Goal: Information Seeking & Learning: Learn about a topic

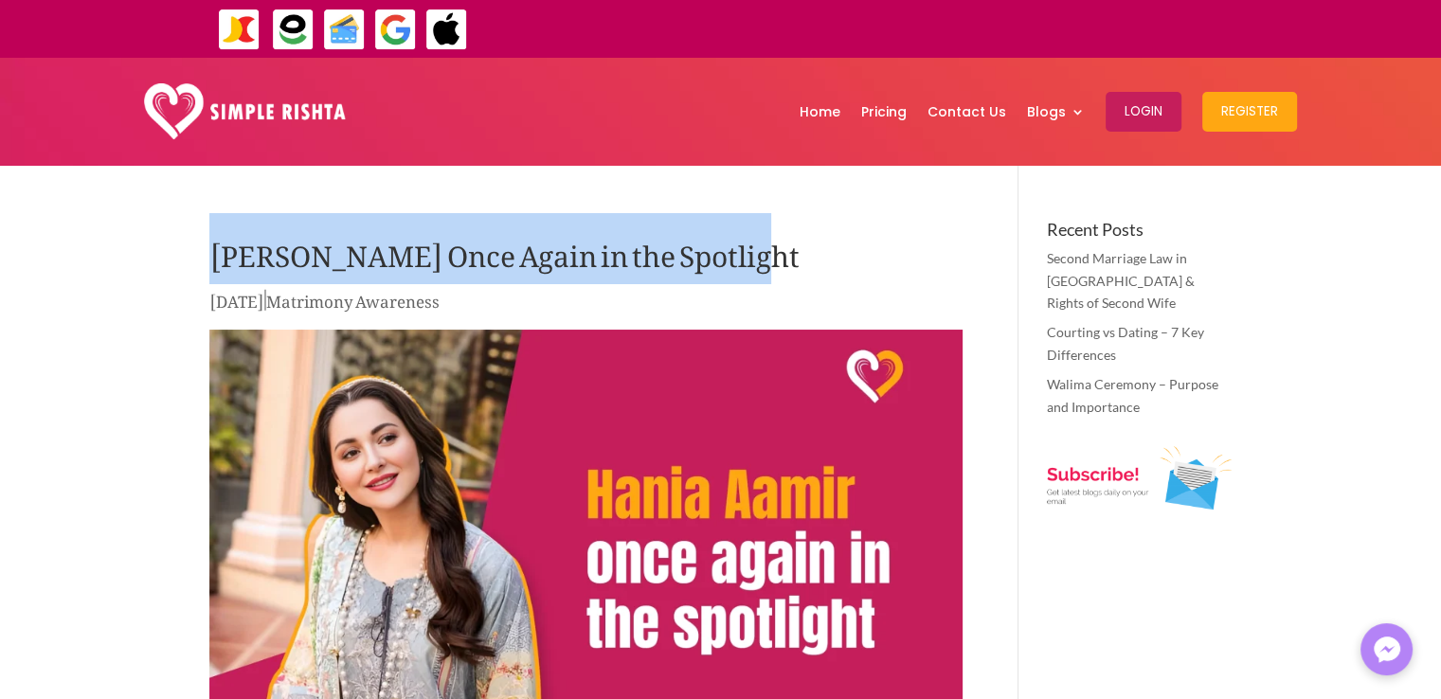
click at [740, 269] on h1 "[PERSON_NAME] Once Again in the Spotlight" at bounding box center [585, 254] width 753 height 66
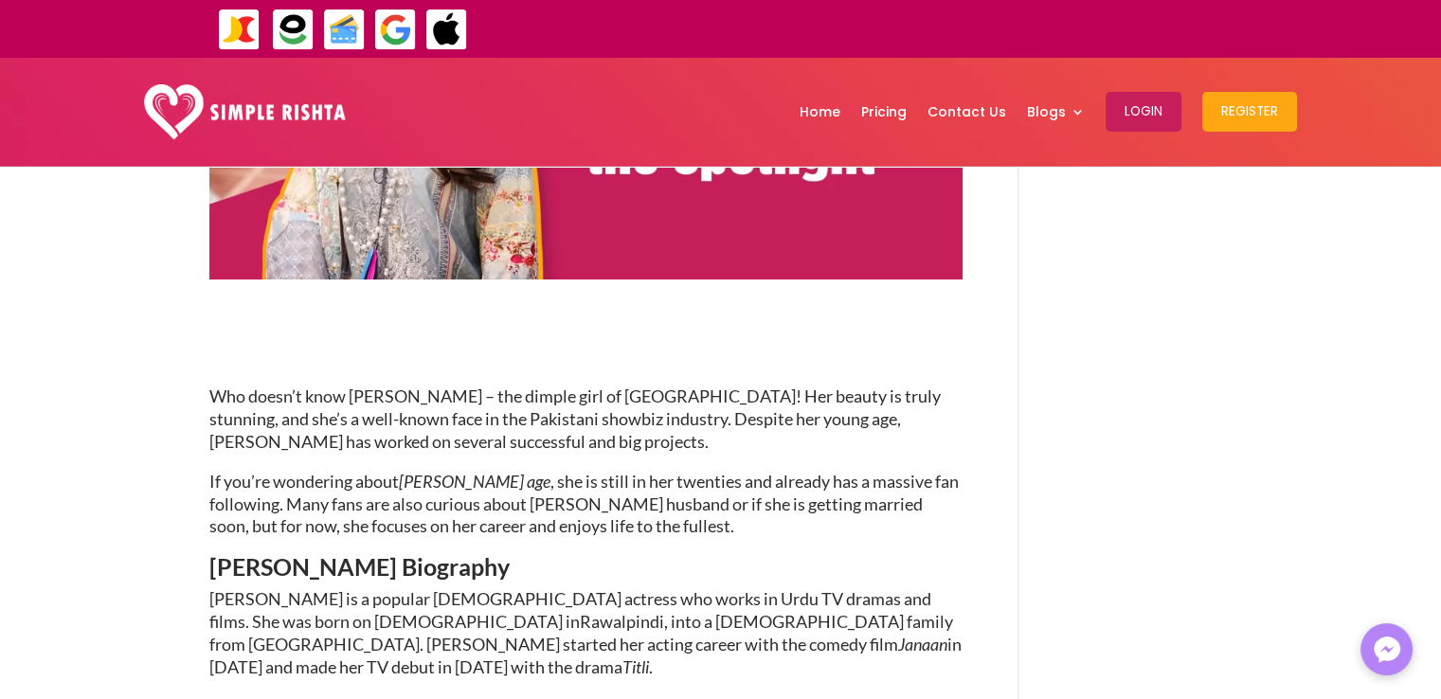
scroll to position [569, 0]
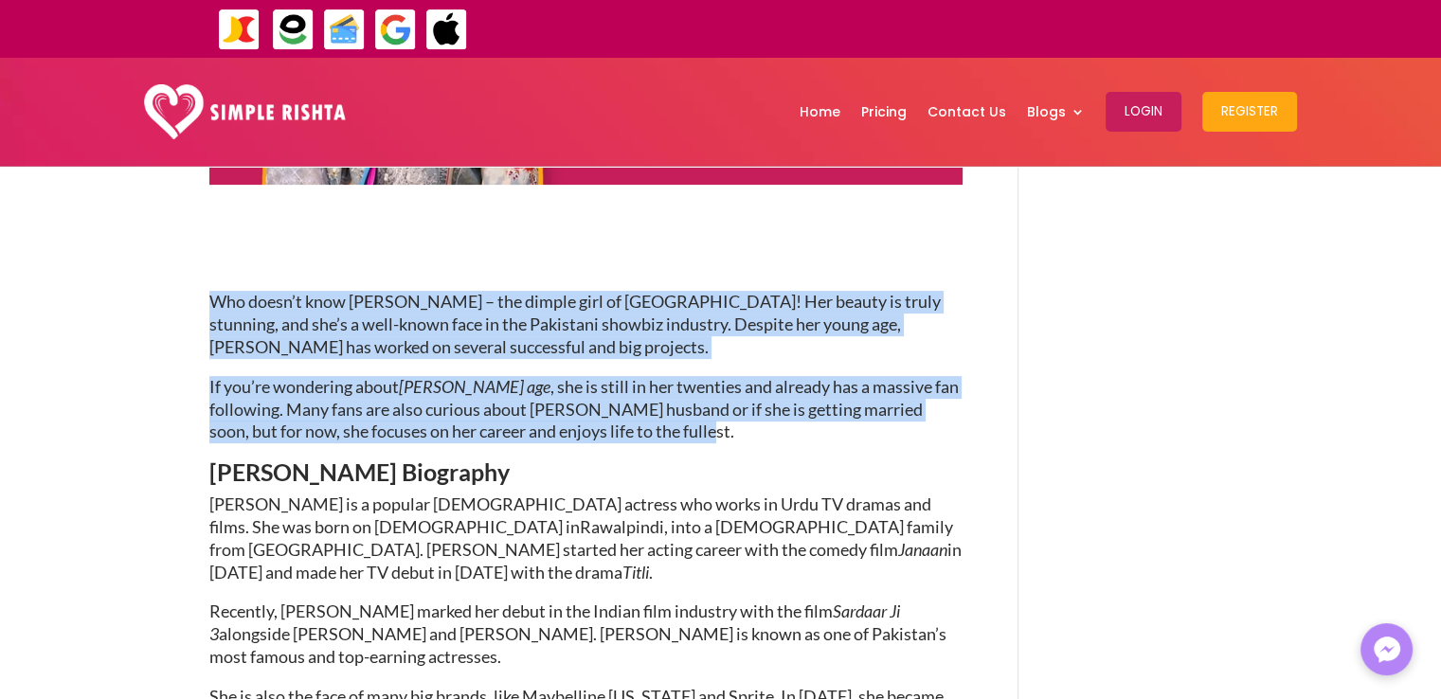
drag, startPoint x: 208, startPoint y: 295, endPoint x: 684, endPoint y: 434, distance: 495.7
copy div "Who doesn’t know [PERSON_NAME] – the dimple girl of [GEOGRAPHIC_DATA]! Her beau…"
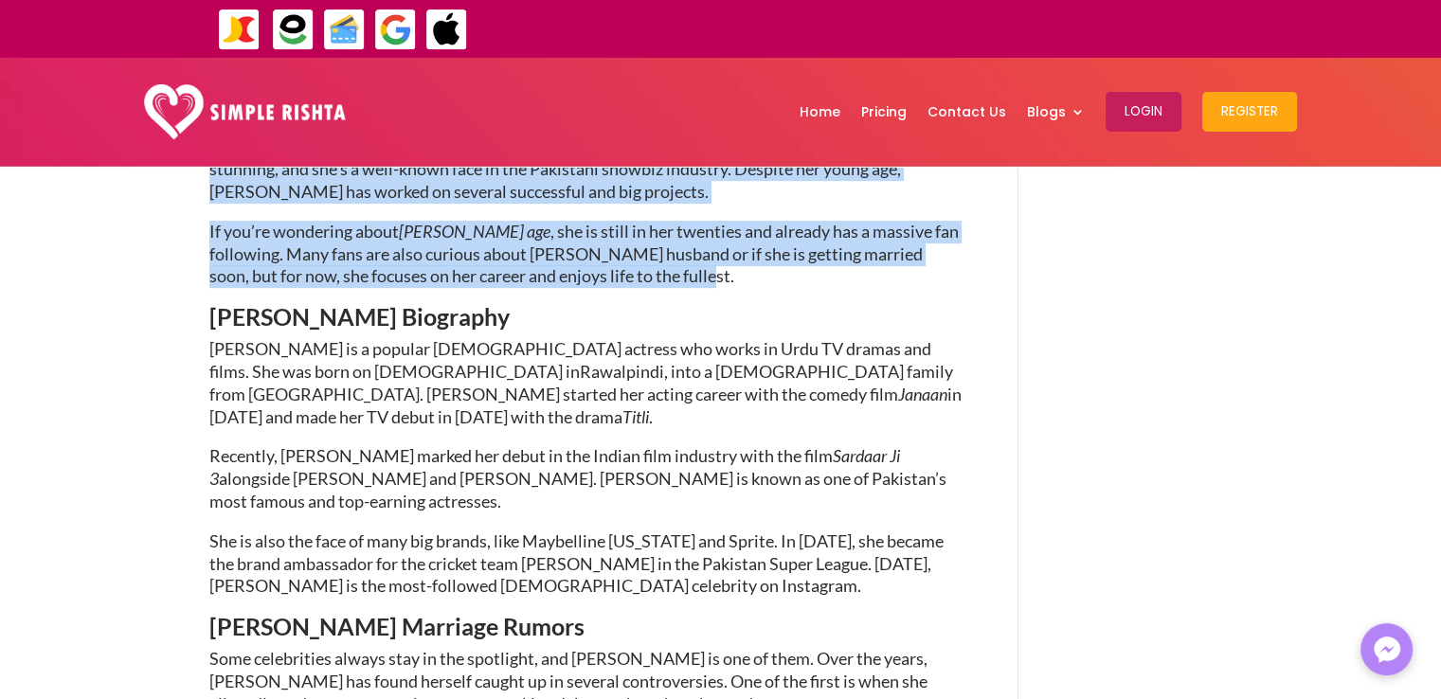
scroll to position [758, 0]
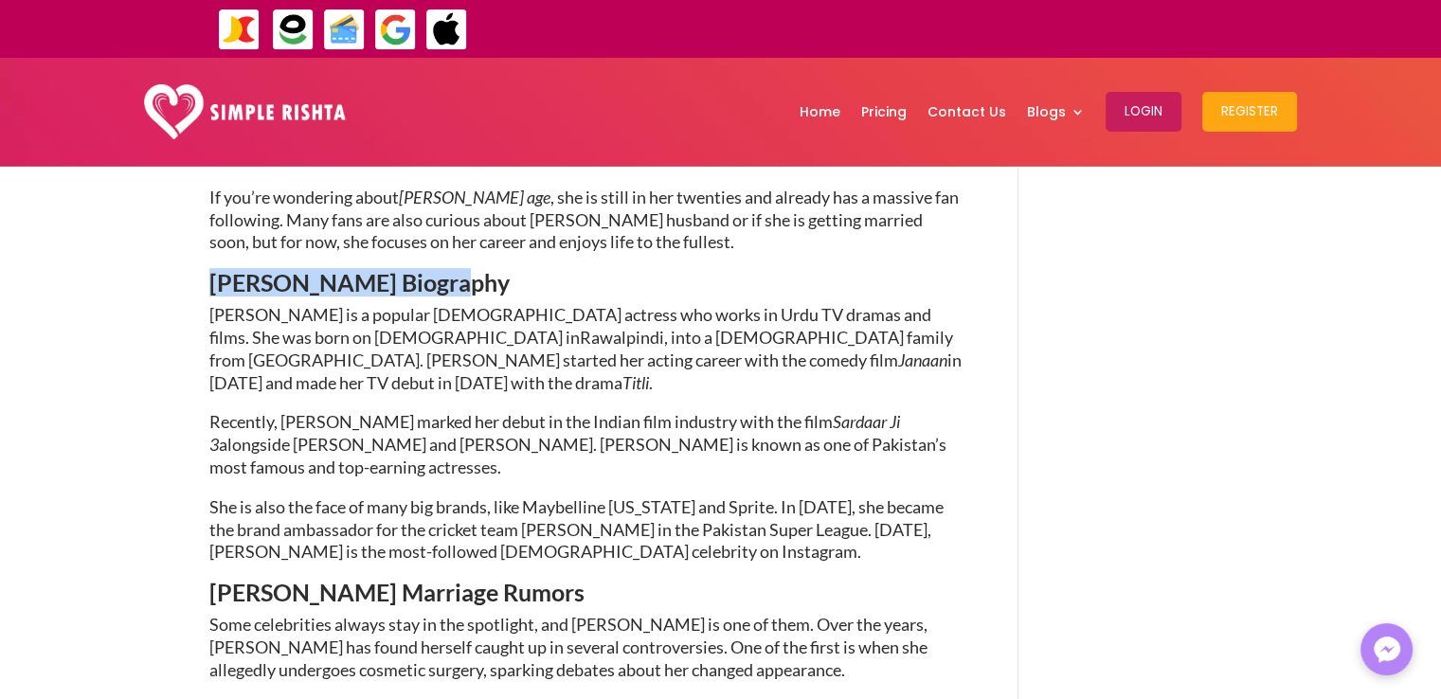
drag, startPoint x: 215, startPoint y: 284, endPoint x: 440, endPoint y: 290, distance: 224.7
click at [440, 290] on span "[PERSON_NAME] Biography" at bounding box center [359, 282] width 300 height 28
copy span "[PERSON_NAME] Biography"
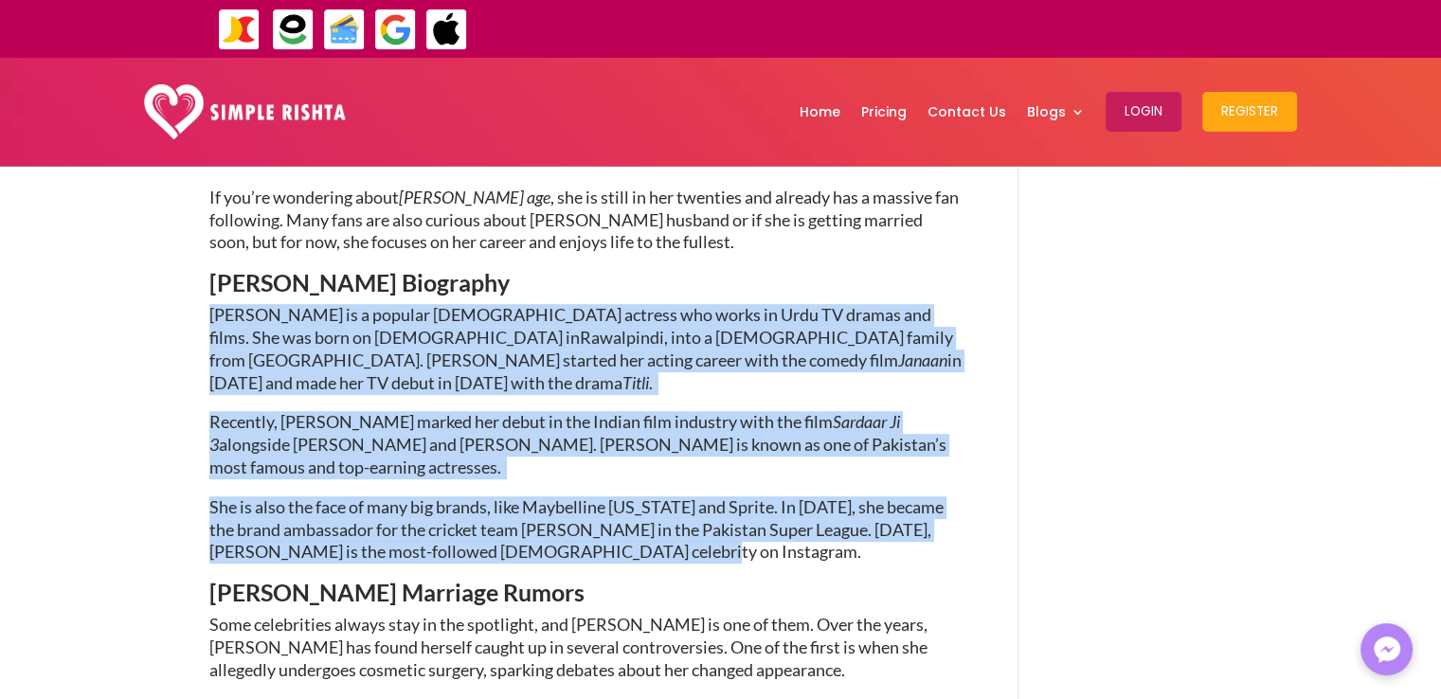
drag, startPoint x: 208, startPoint y: 313, endPoint x: 652, endPoint y: 538, distance: 497.6
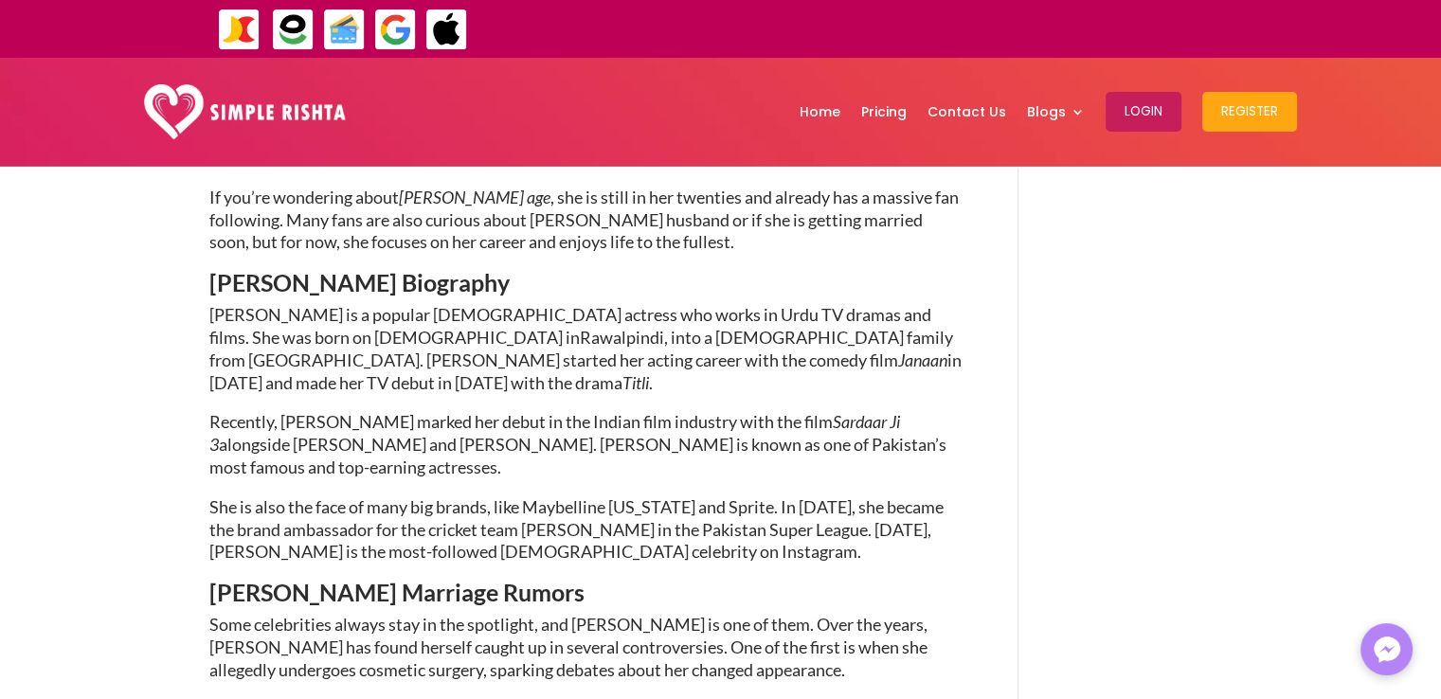
click at [861, 541] on span at bounding box center [862, 551] width 3 height 21
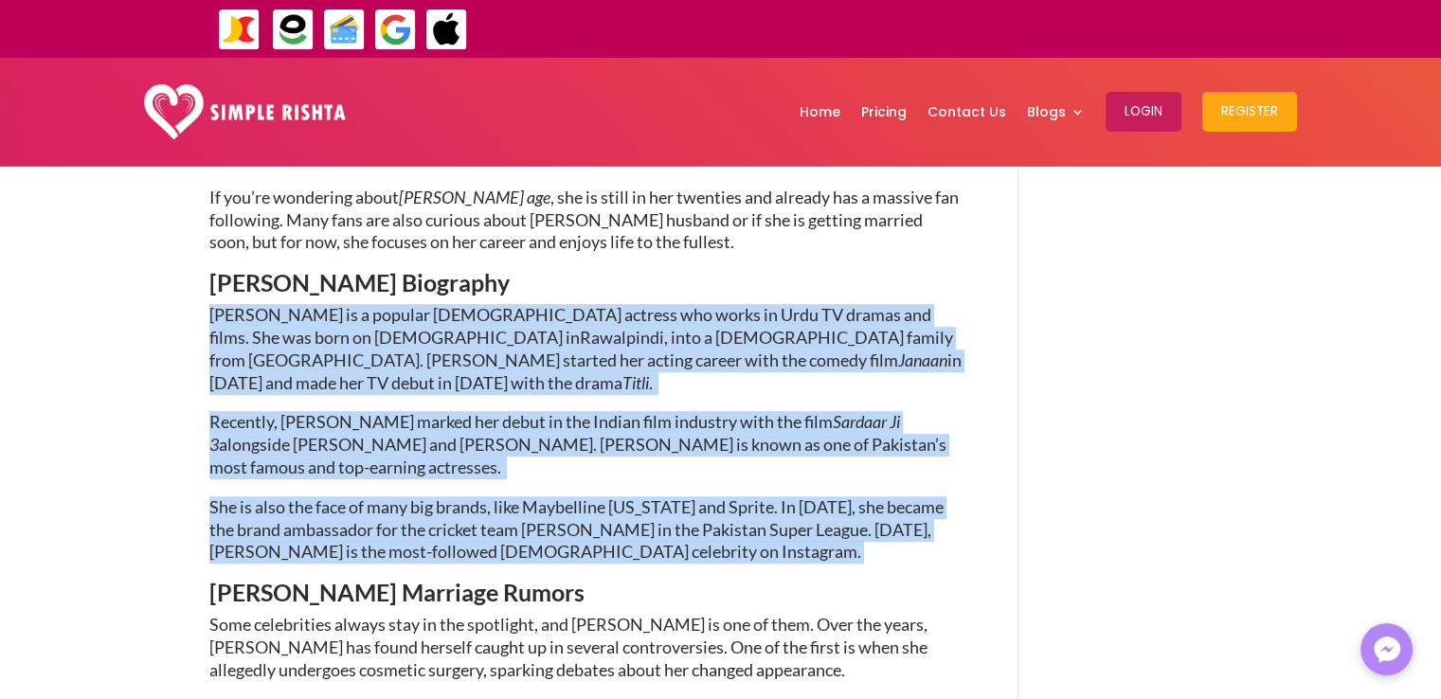
drag, startPoint x: 661, startPoint y: 532, endPoint x: 208, endPoint y: 316, distance: 501.0
copy div "[PERSON_NAME] is a popular [DEMOGRAPHIC_DATA] actress who works in Urdu TV dram…"
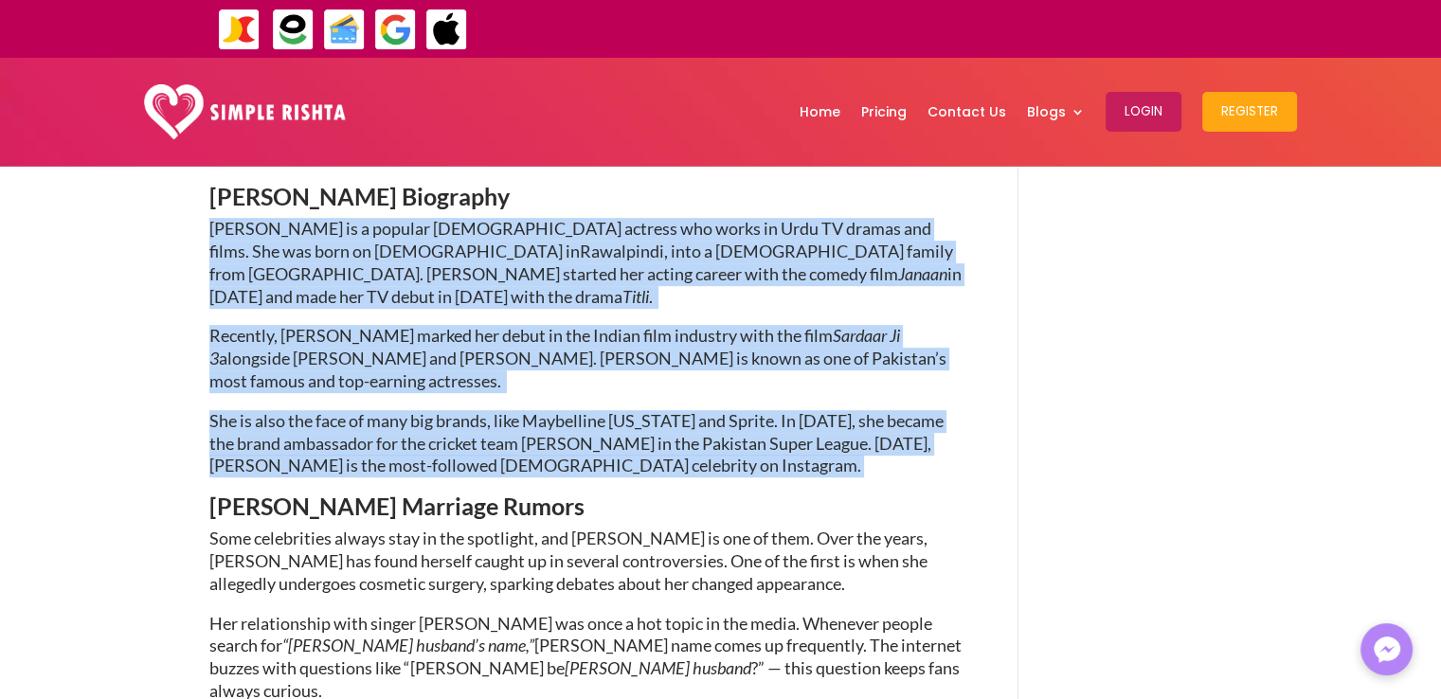
scroll to position [948, 0]
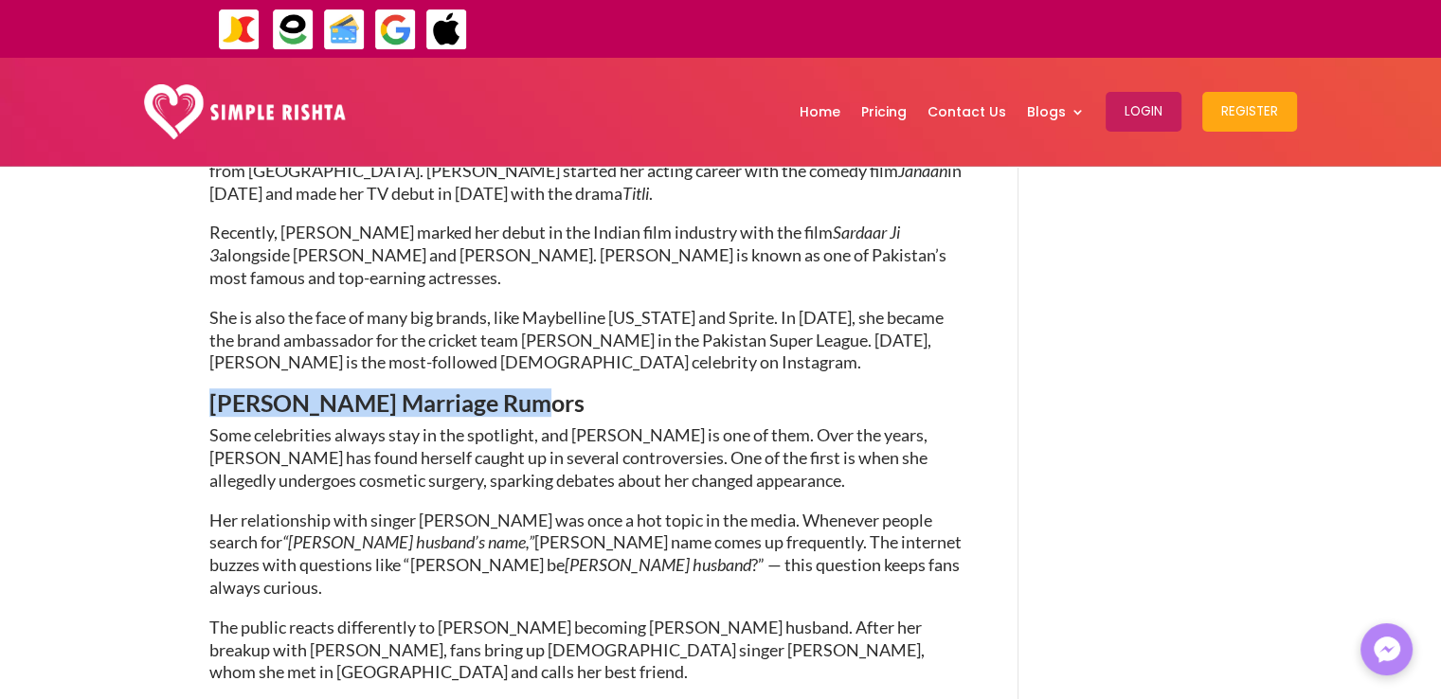
drag, startPoint x: 208, startPoint y: 380, endPoint x: 516, endPoint y: 382, distance: 307.1
click at [516, 389] on span "[PERSON_NAME] Marriage Rumors" at bounding box center [396, 403] width 375 height 28
copy span "[PERSON_NAME] Marriage Rumors"
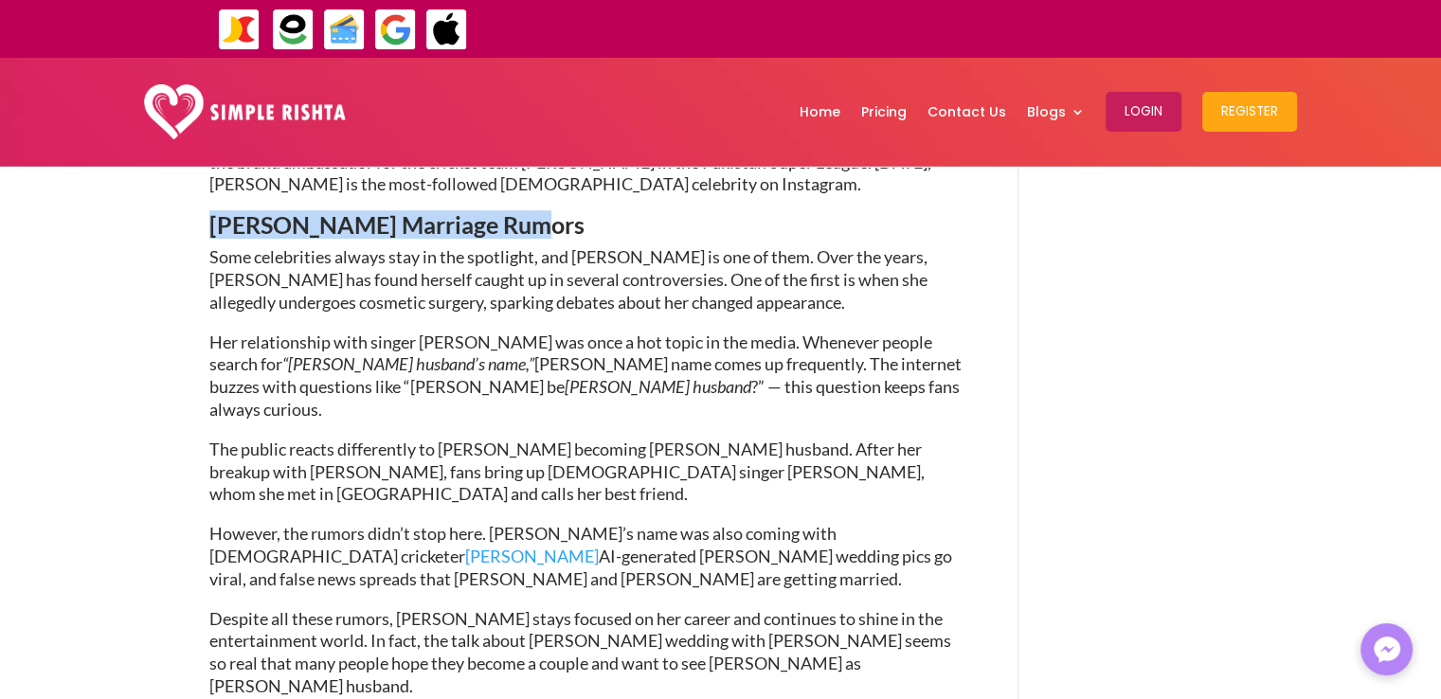
scroll to position [1137, 0]
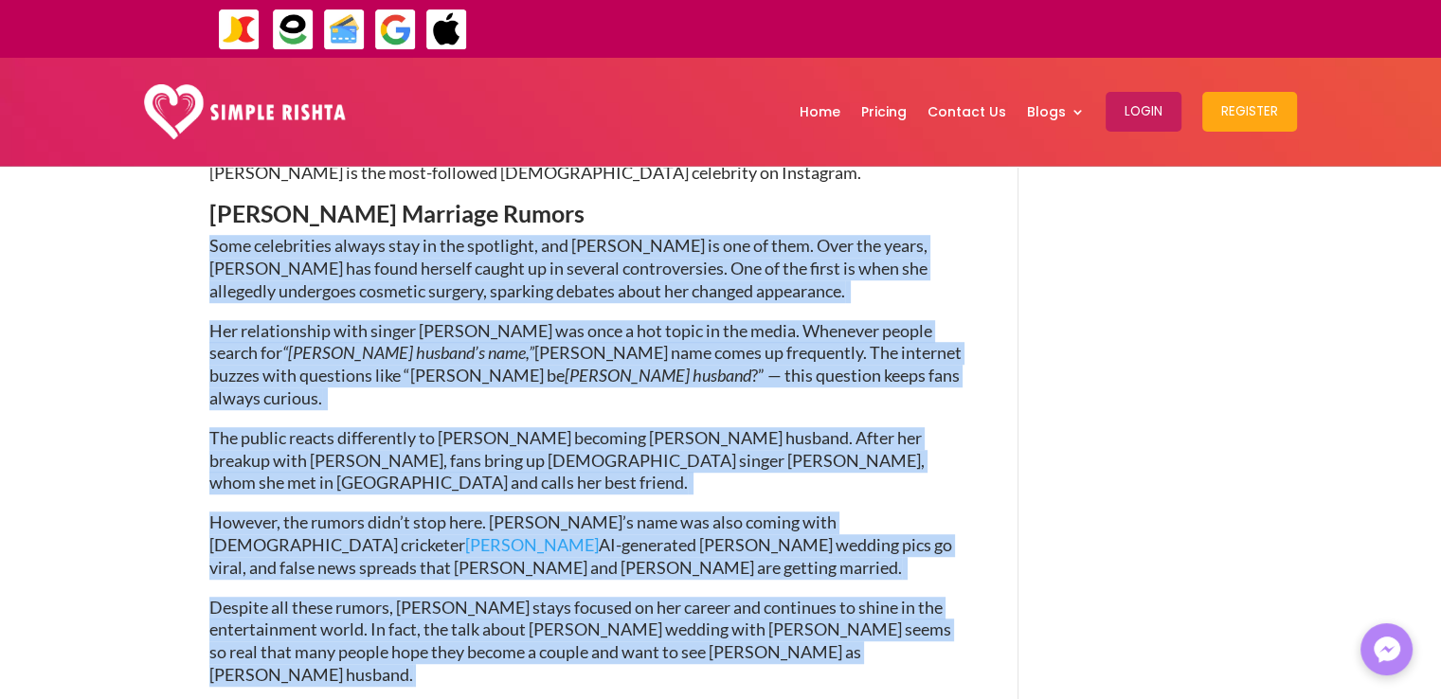
drag, startPoint x: 210, startPoint y: 222, endPoint x: 920, endPoint y: 607, distance: 807.4
copy div "Lore ipsumdolors ametco adip el sed doeiusmod, tem Incid Utlab et dol ma aliq. …"
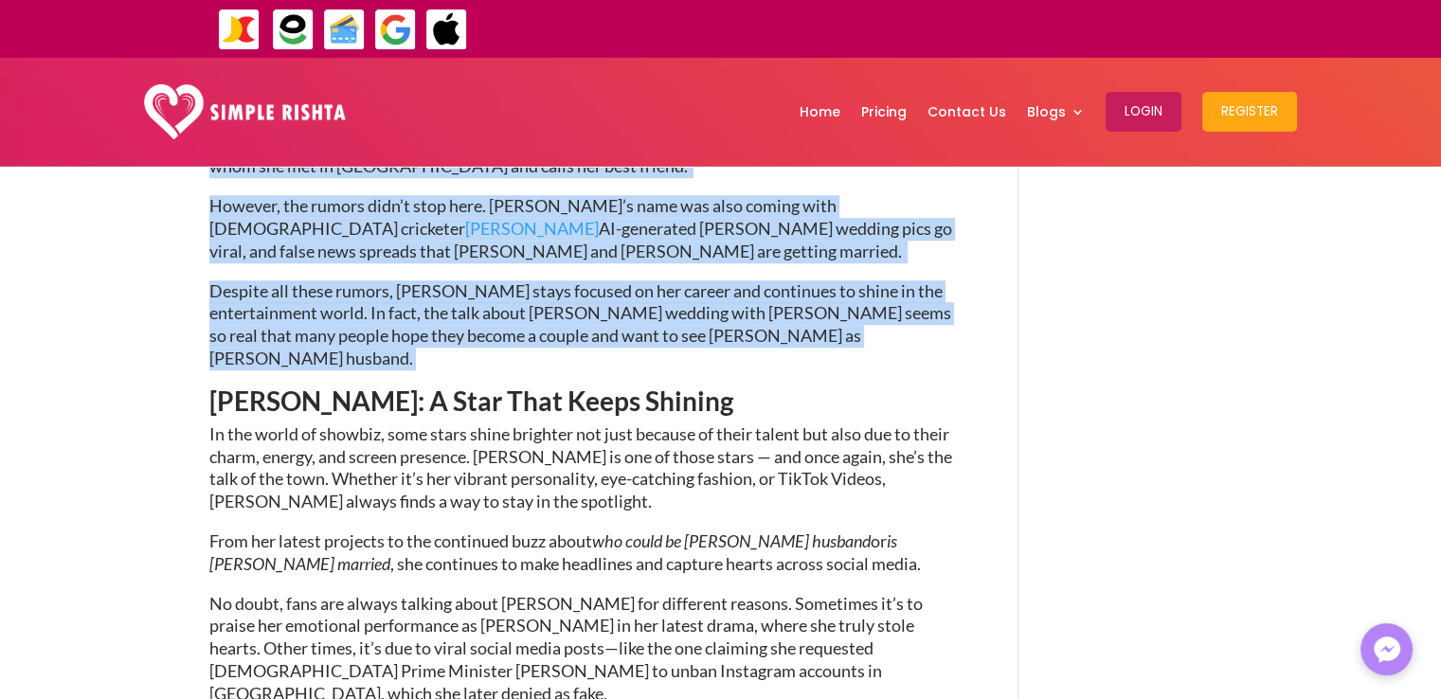
scroll to position [1422, 0]
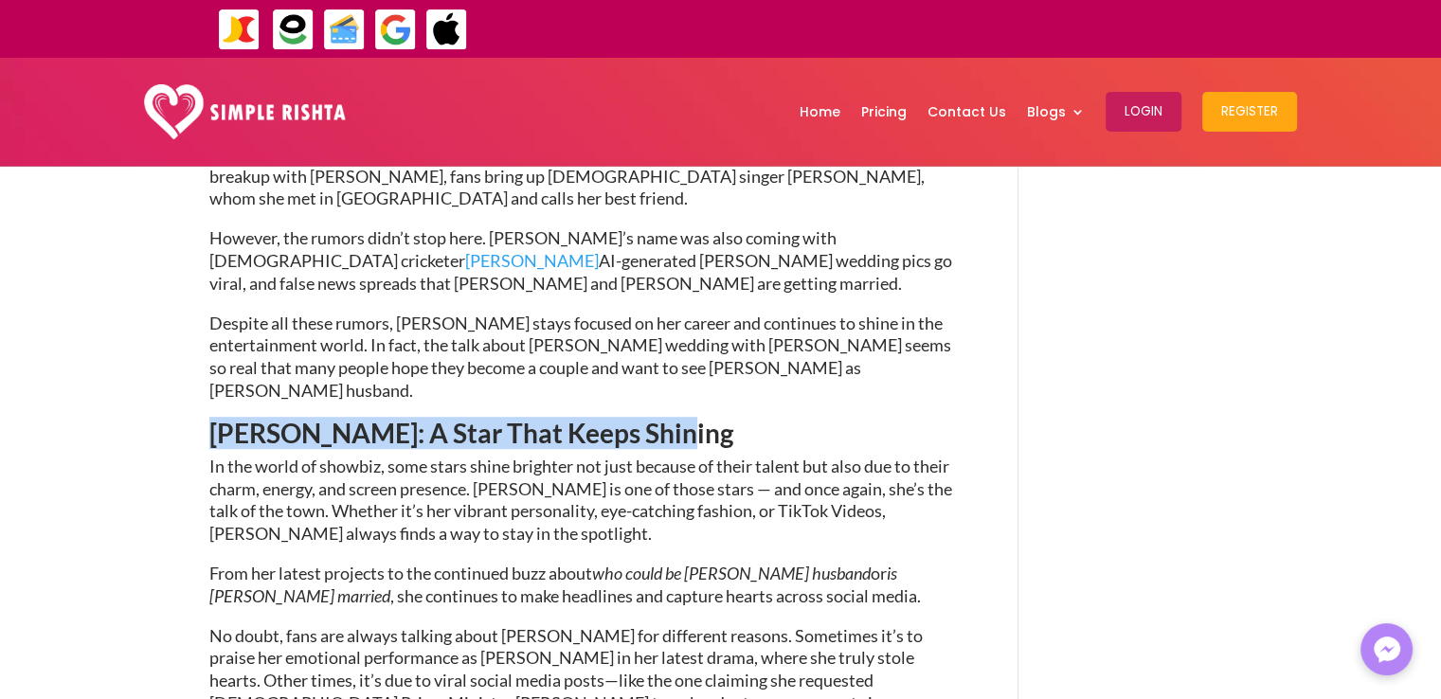
drag, startPoint x: 211, startPoint y: 344, endPoint x: 657, endPoint y: 350, distance: 445.5
click at [657, 417] on span "[PERSON_NAME]: A Star That Keeps Shining" at bounding box center [471, 433] width 524 height 32
copy span "[PERSON_NAME]: A Star That Keeps Shining"
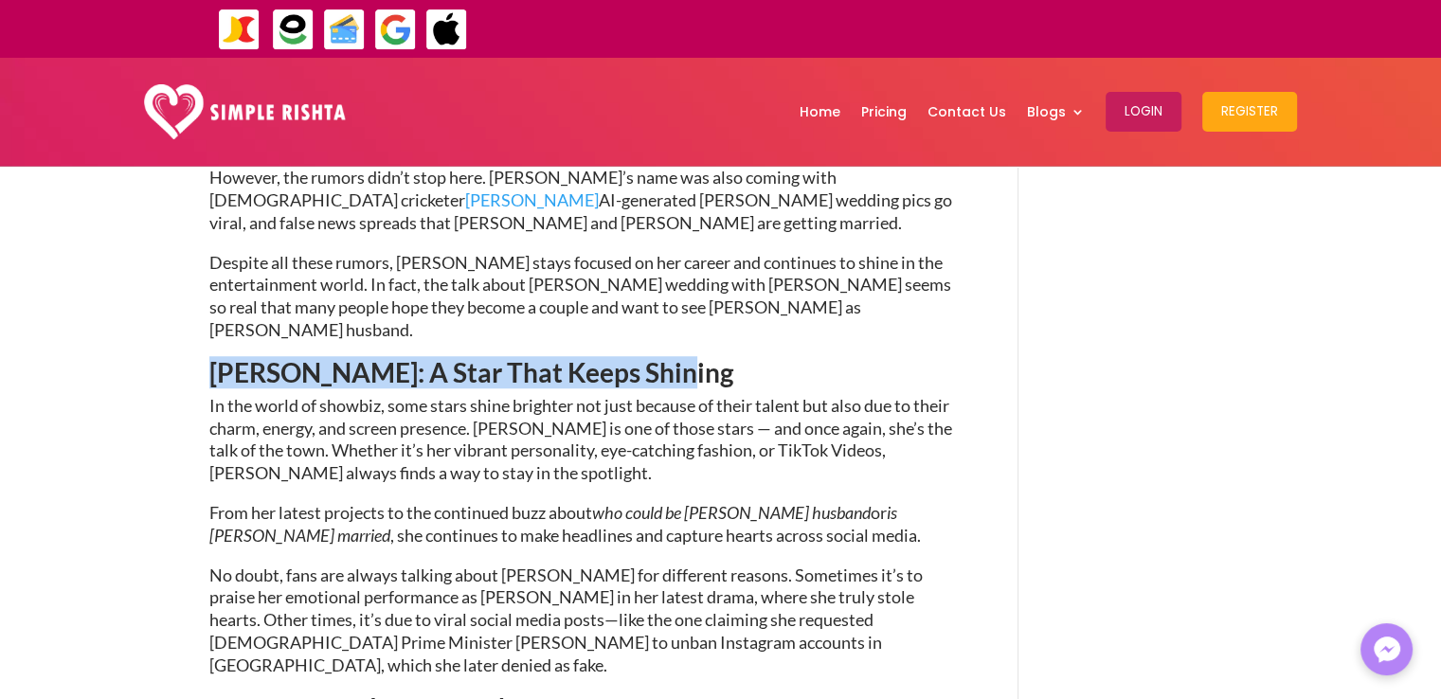
scroll to position [1516, 0]
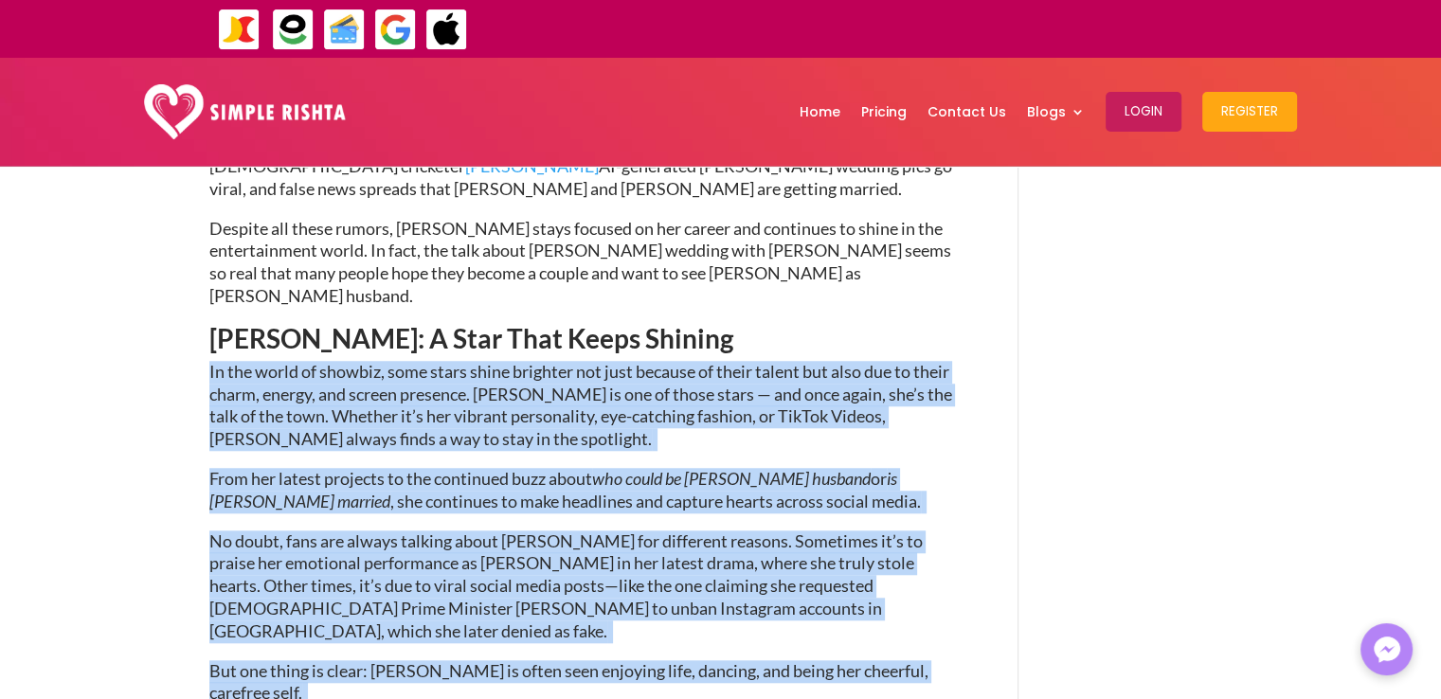
drag, startPoint x: 208, startPoint y: 281, endPoint x: 326, endPoint y: 654, distance: 390.5
click at [326, 654] on div "Who doesn’t know [PERSON_NAME] – the dimple girl of [GEOGRAPHIC_DATA]! Her beau…" at bounding box center [585, 409] width 753 height 2133
copy div "Lo ips dolor si ametcon, adip elits doeiu temporin utl etdo magnaal en admin ve…"
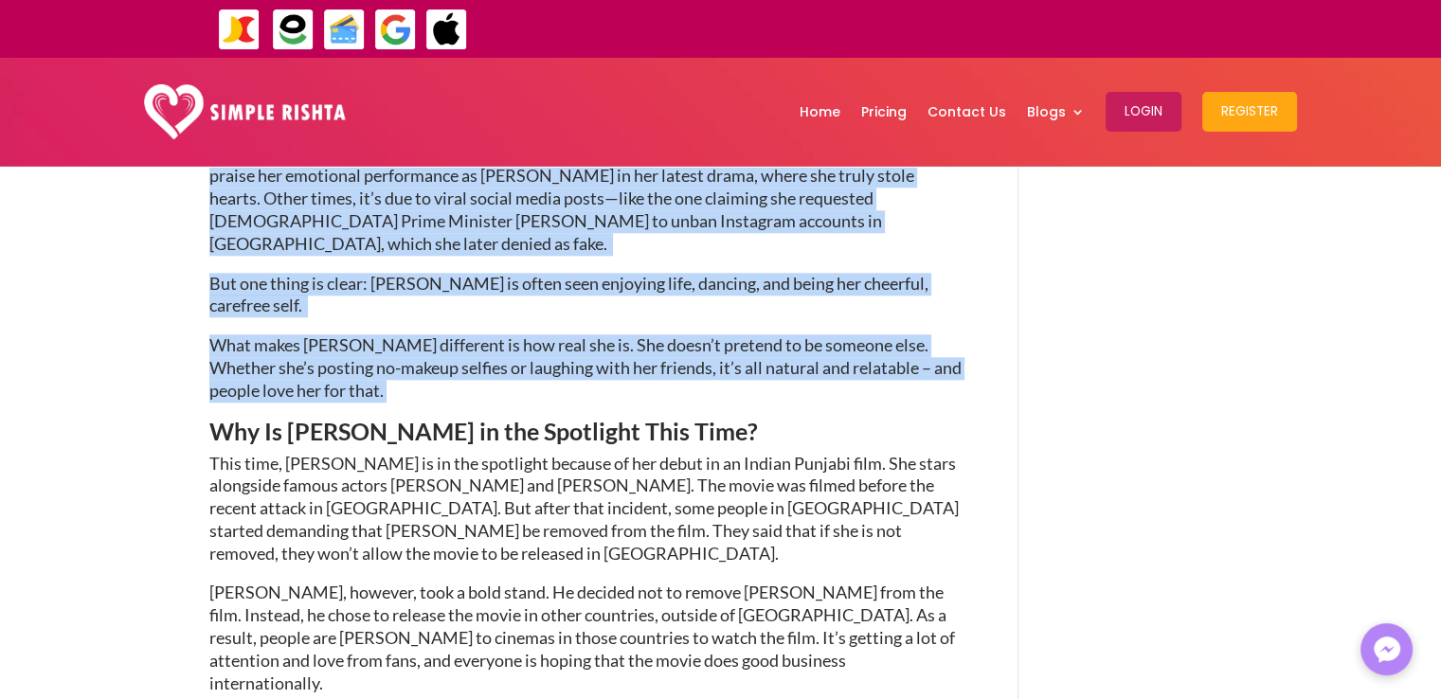
scroll to position [1895, 0]
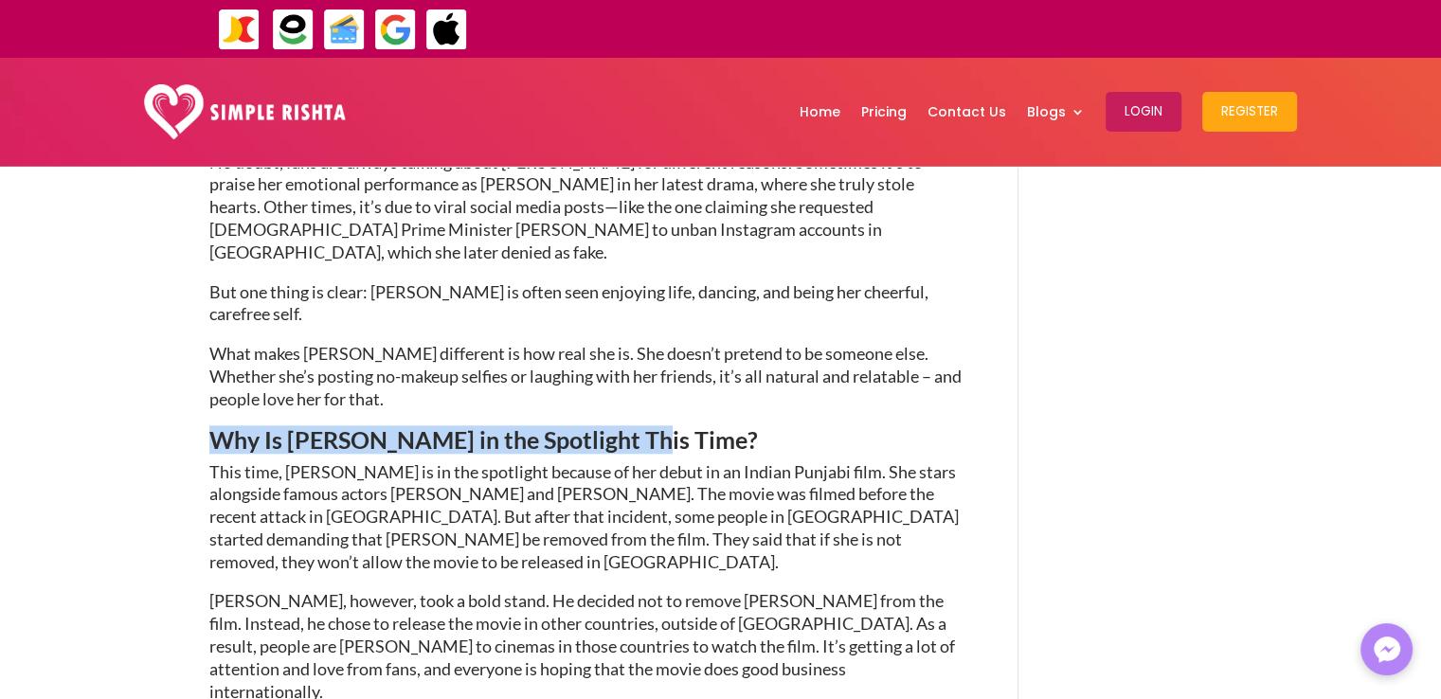
drag, startPoint x: 210, startPoint y: 300, endPoint x: 679, endPoint y: 308, distance: 469.2
click at [679, 428] on h3 "Why Is [PERSON_NAME] in the Spotlight This Time?" at bounding box center [585, 444] width 753 height 33
copy span "Why Is [PERSON_NAME] in the Spotlight This Time?"
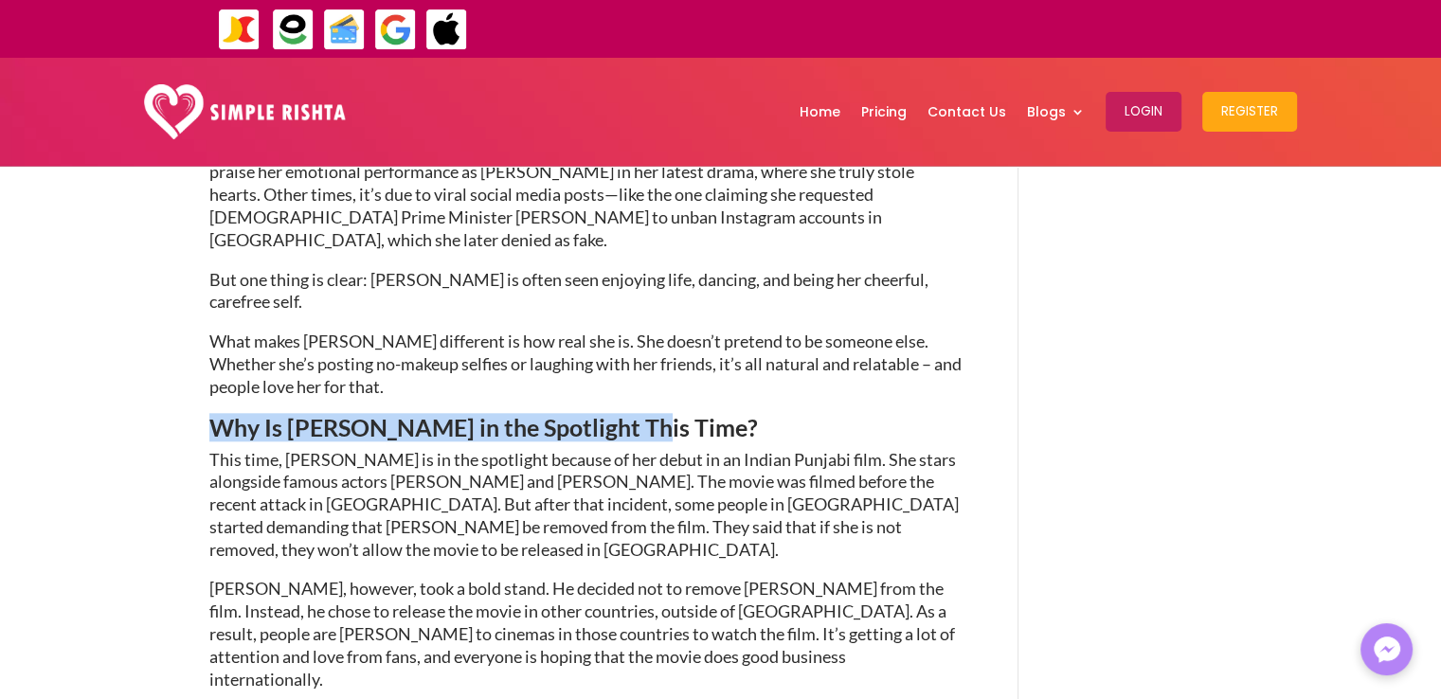
scroll to position [1990, 0]
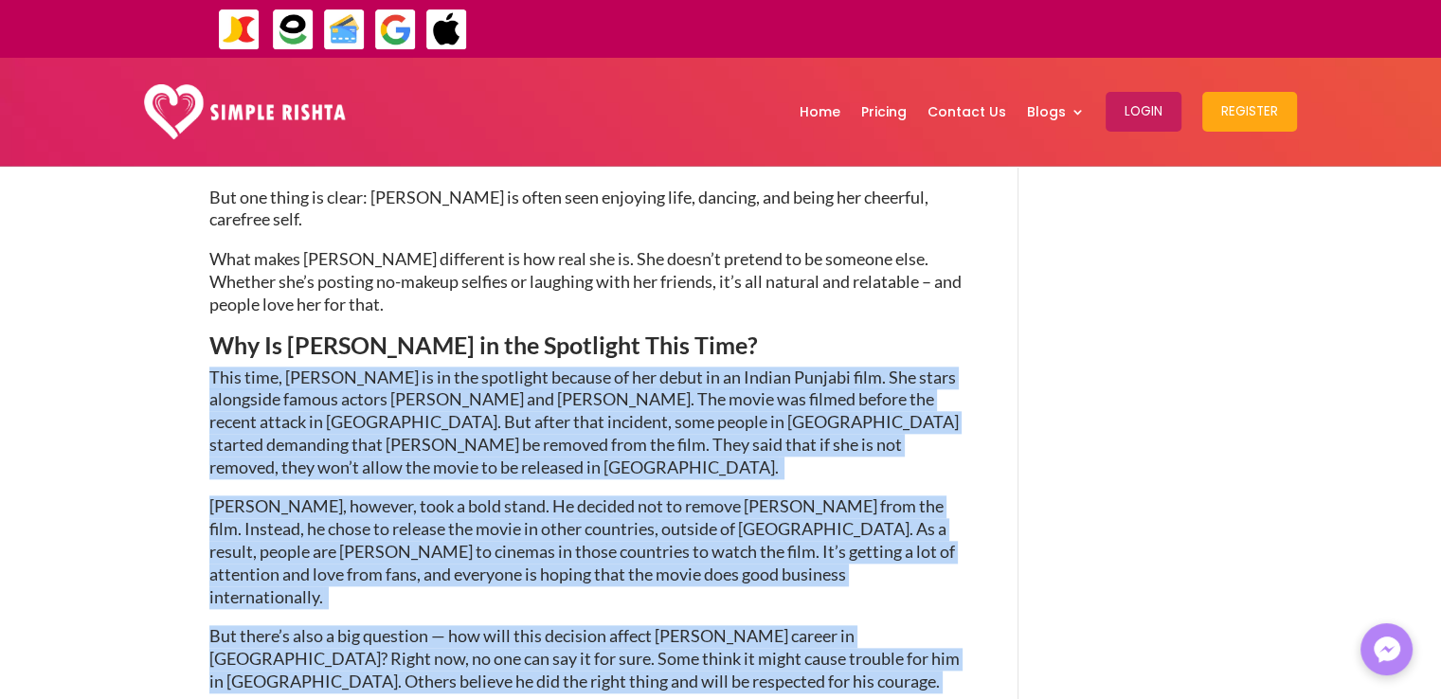
drag, startPoint x: 211, startPoint y: 238, endPoint x: 792, endPoint y: 595, distance: 682.0
copy div "Lore ipsu, Dolor Sitam co ad eli seddoeius tempori ut lab etdol ma al Enimad Mi…"
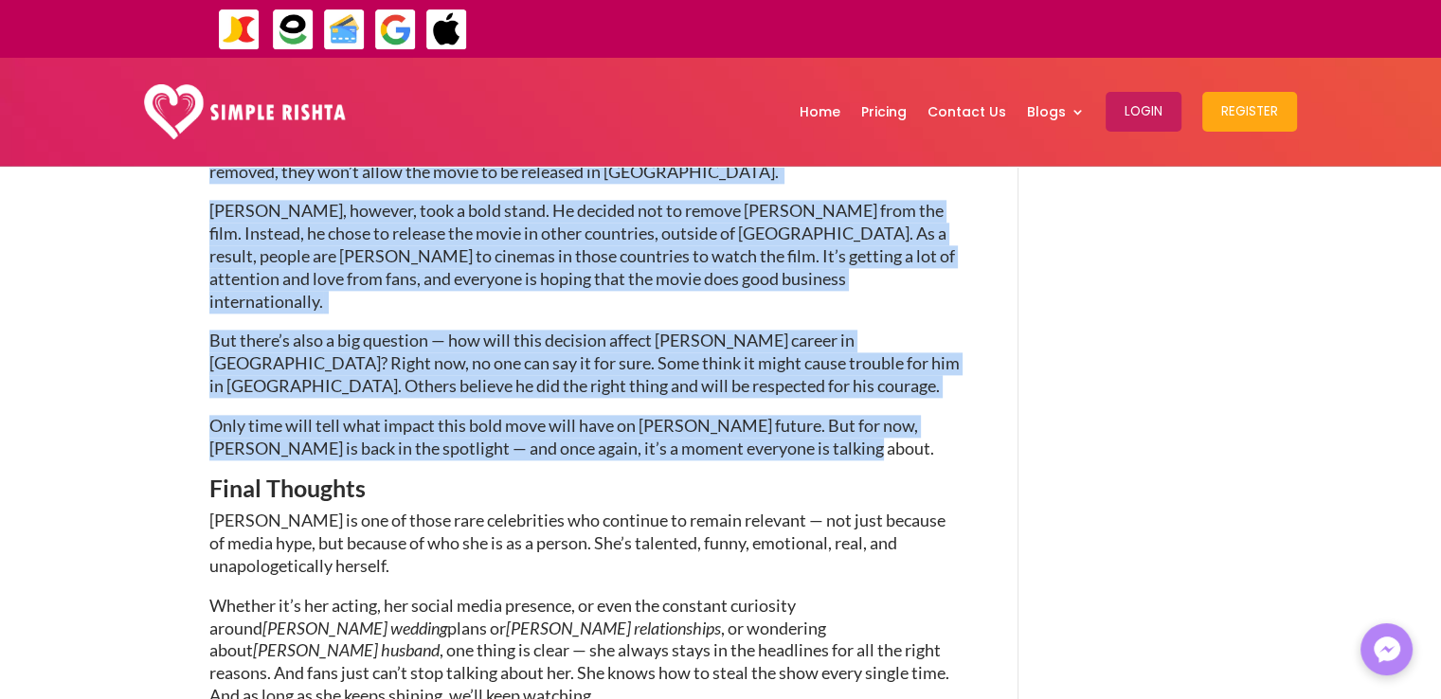
scroll to position [2274, 0]
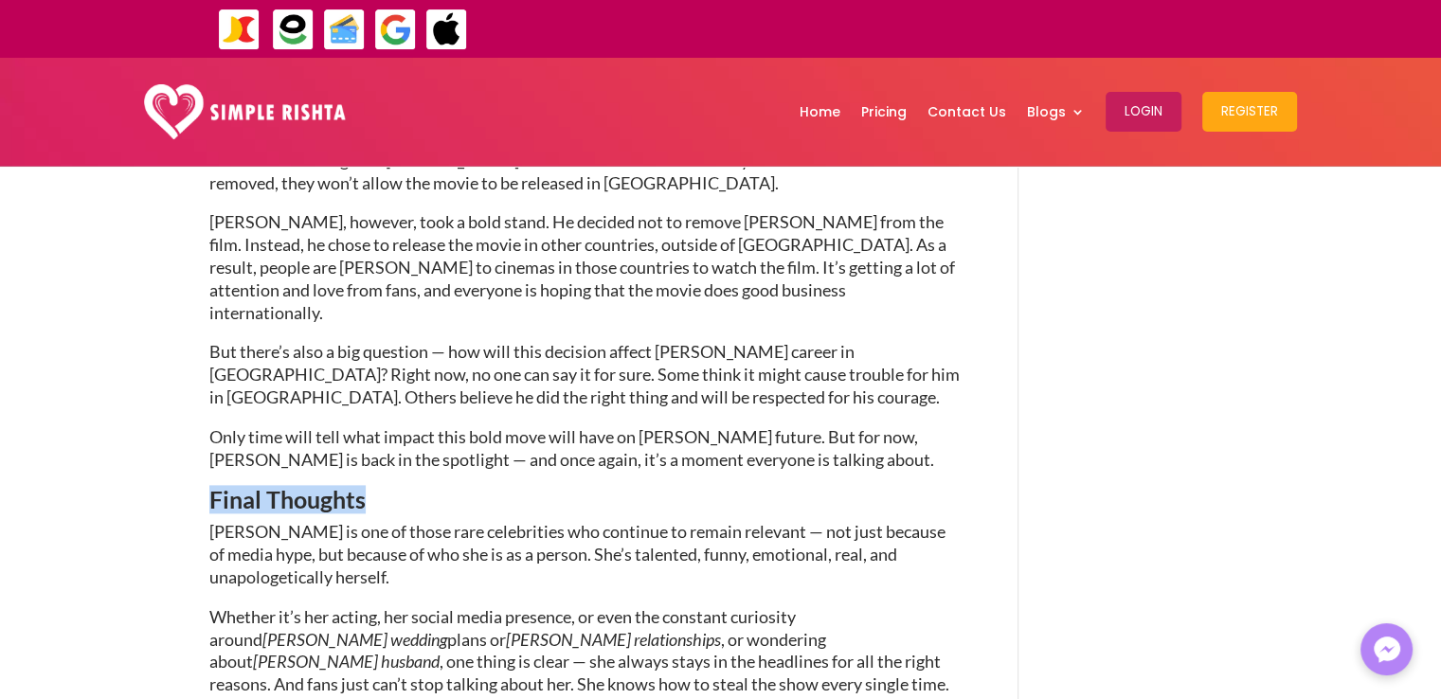
drag, startPoint x: 210, startPoint y: 346, endPoint x: 363, endPoint y: 350, distance: 152.6
click at [363, 485] on span "Final Thoughts" at bounding box center [287, 499] width 156 height 28
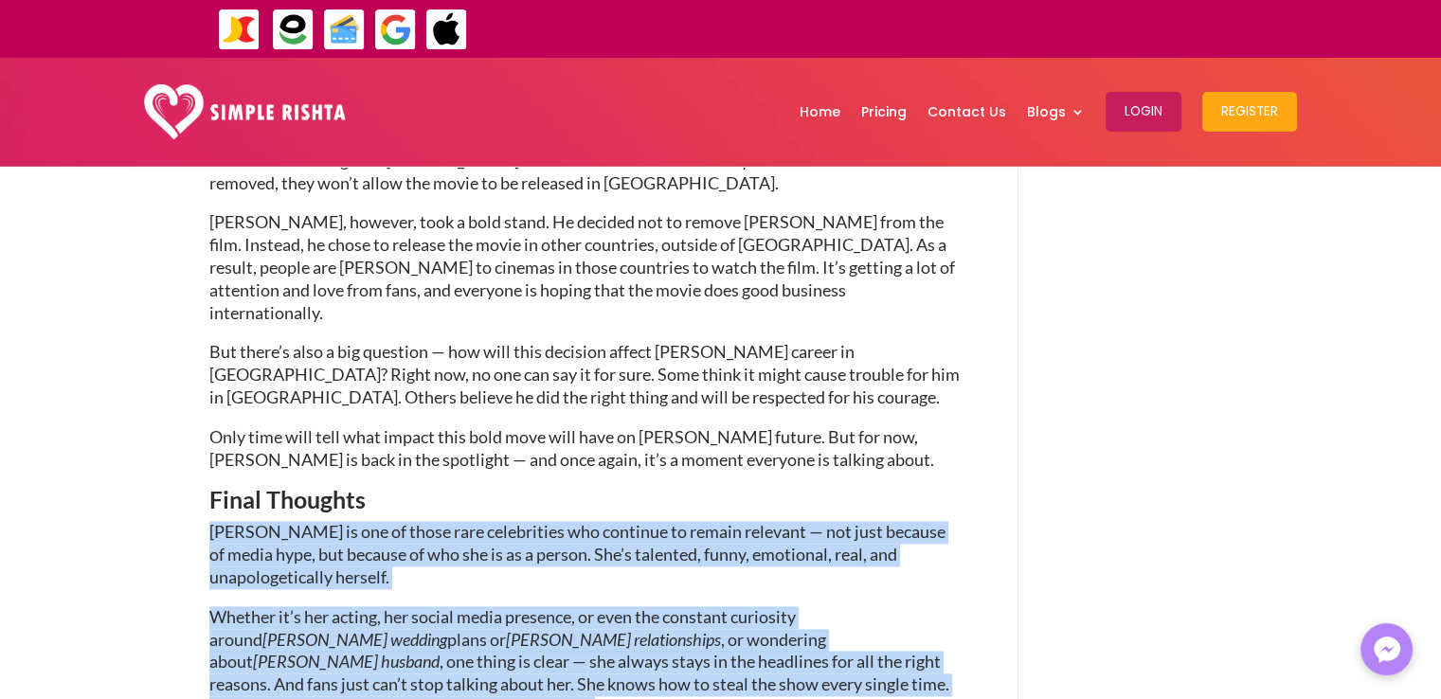
drag, startPoint x: 208, startPoint y: 377, endPoint x: 284, endPoint y: 562, distance: 199.7
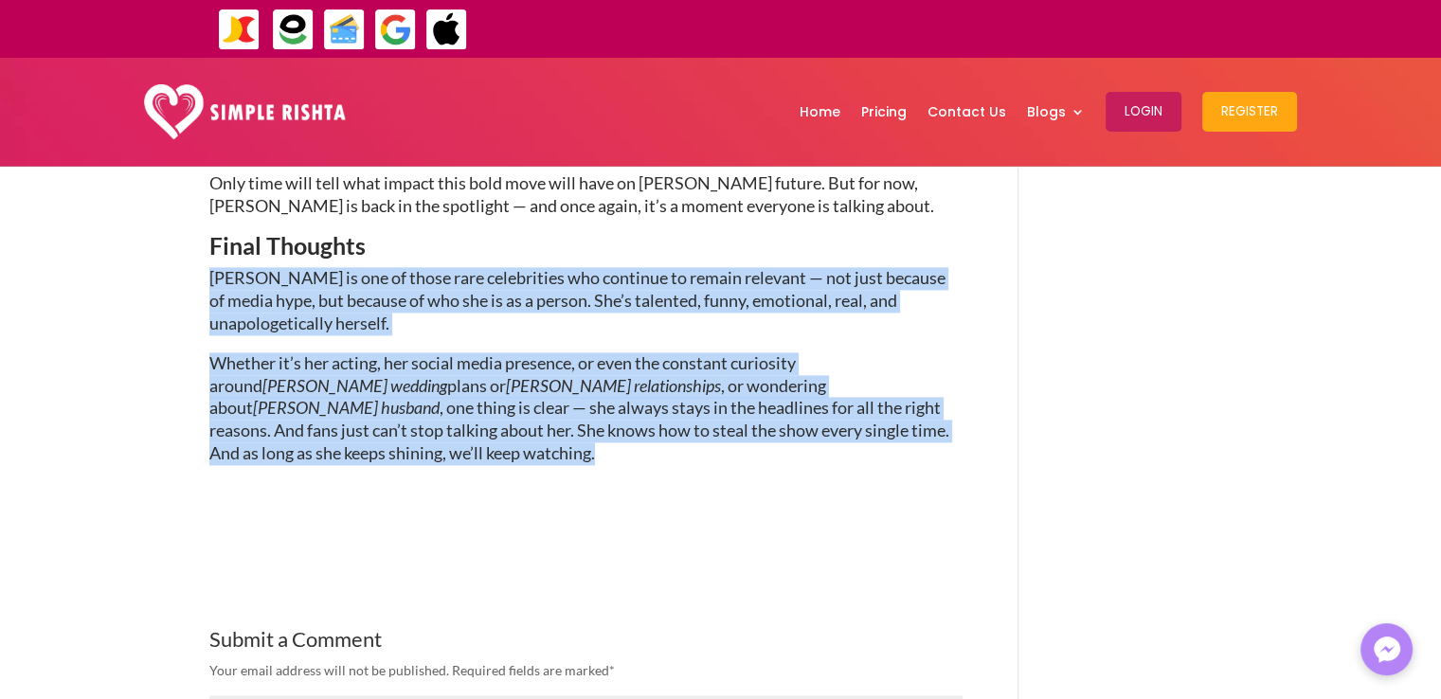
scroll to position [2559, 0]
